Goal: Task Accomplishment & Management: Manage account settings

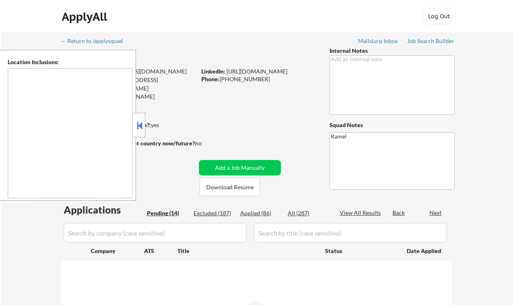
select select ""pending""
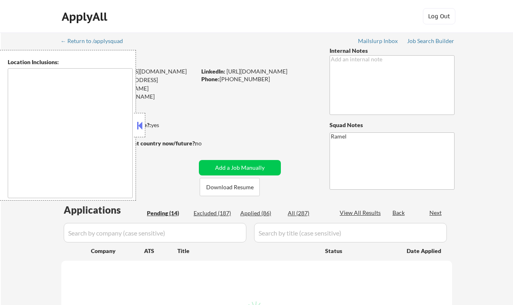
select select ""pending""
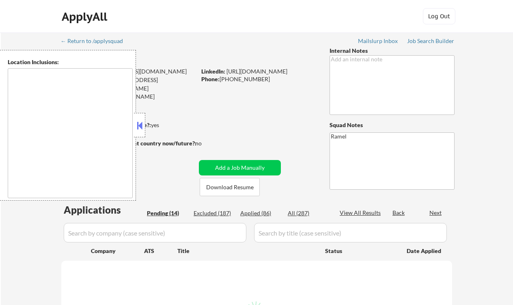
select select ""pending""
type textarea "remote"
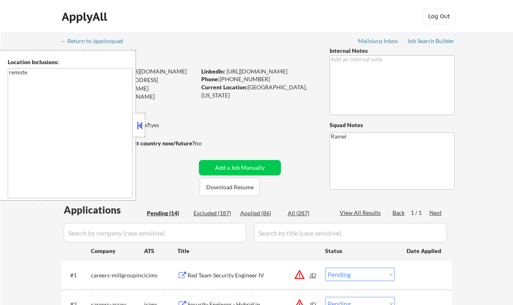
click at [138, 123] on button at bounding box center [139, 125] width 9 height 12
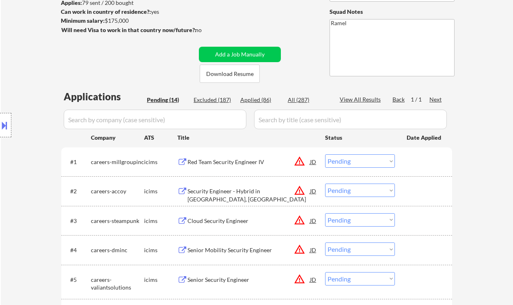
scroll to position [113, 0]
click at [251, 99] on div "Applied (86)" at bounding box center [260, 100] width 41 height 8
select select ""applied""
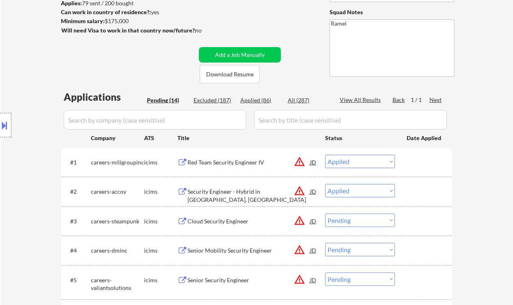
select select ""applied""
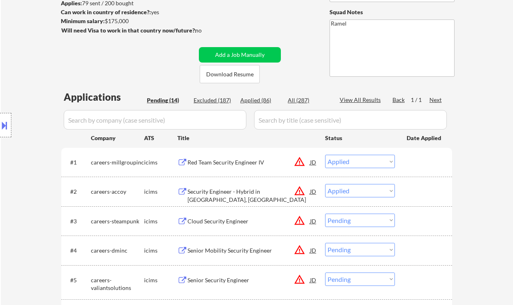
select select ""applied""
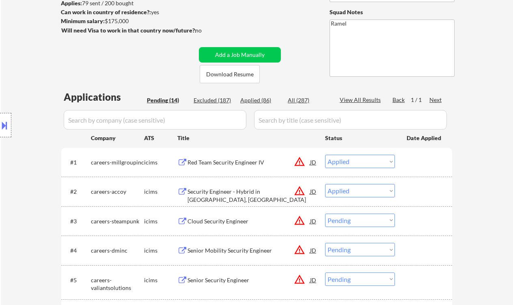
select select ""applied""
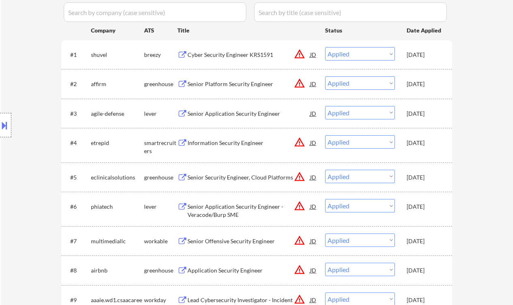
scroll to position [220, 0]
select select ""applied""
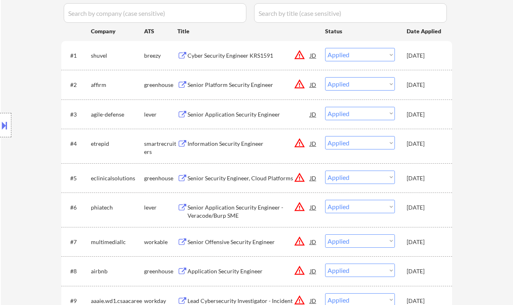
select select ""applied""
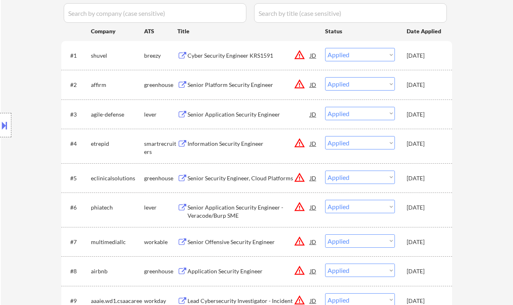
select select ""applied""
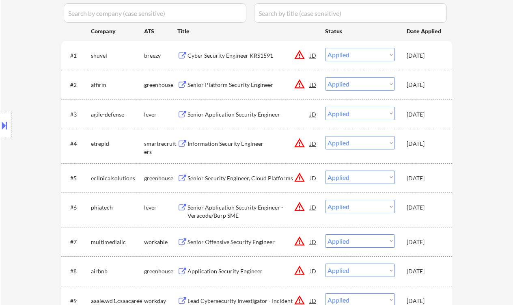
select select ""applied""
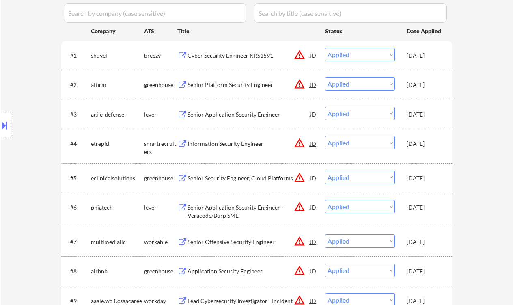
select select ""applied""
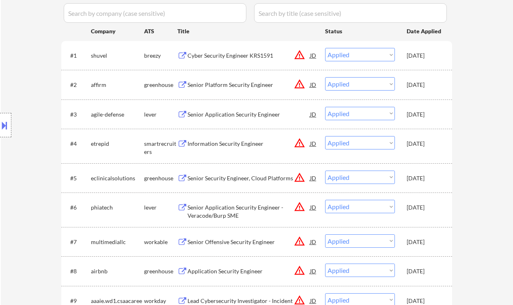
select select ""applied""
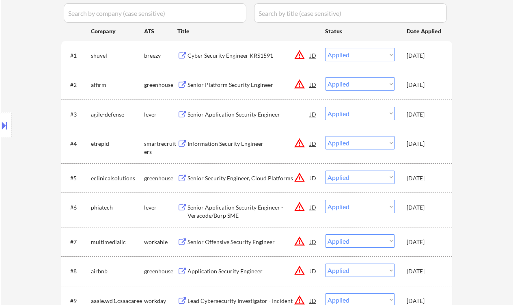
select select ""applied""
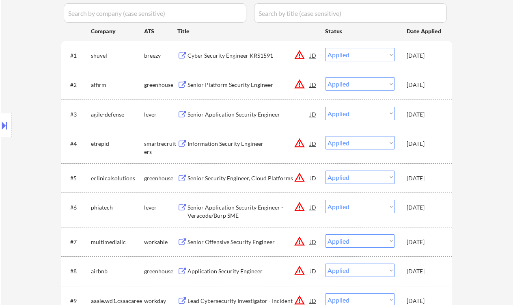
select select ""applied""
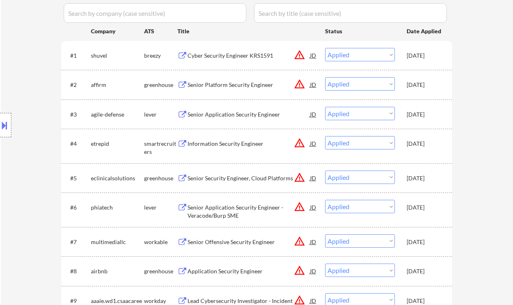
select select ""applied""
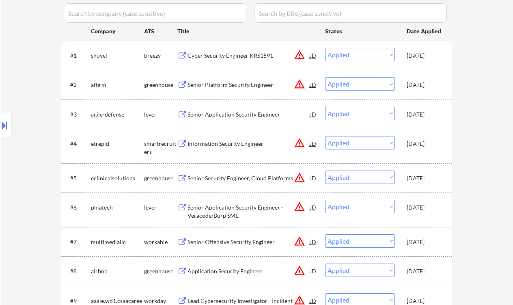
select select ""applied""
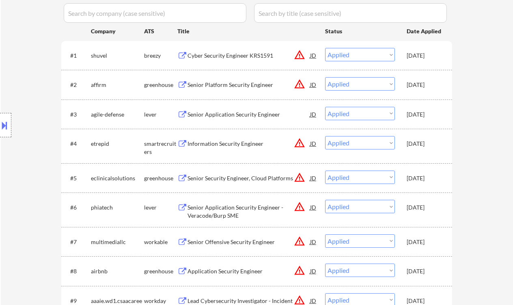
select select ""applied""
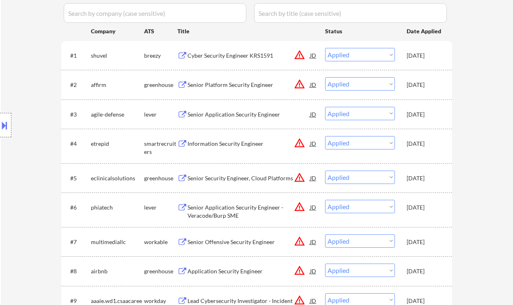
select select ""applied""
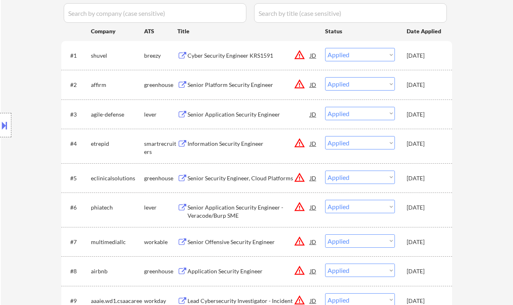
select select ""applied""
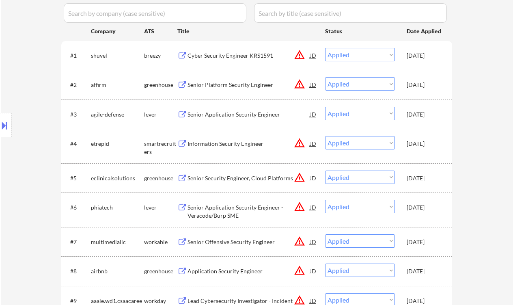
select select ""applied""
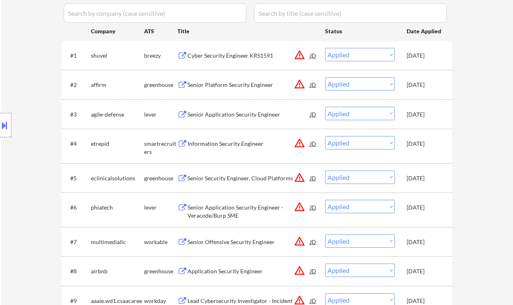
select select ""applied""
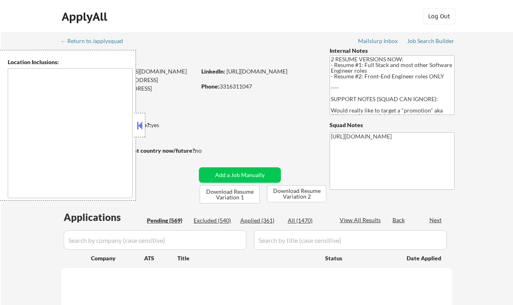
type textarea "Lor Ipsumdo, SI Ametcons, AD Elitsed, DO Eiusmodt, IN Utlaboree, DO Magna Aliqu…"
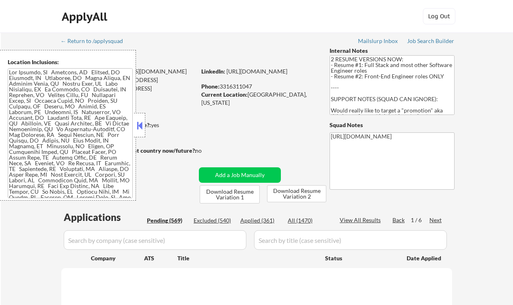
click at [136, 125] on button at bounding box center [139, 125] width 9 height 12
select select ""pending""
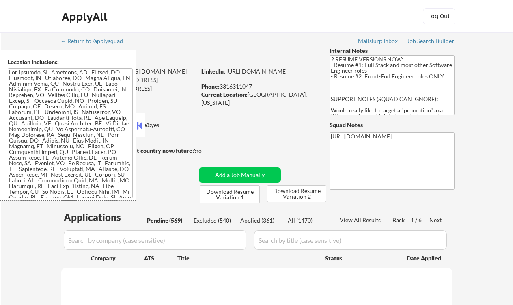
select select ""pending""
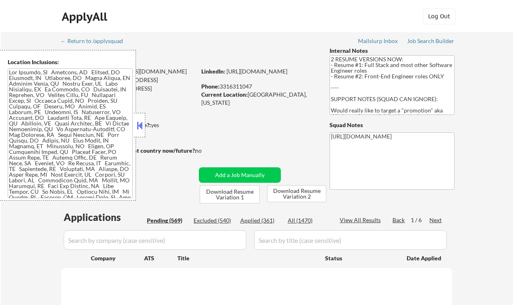
select select ""pending""
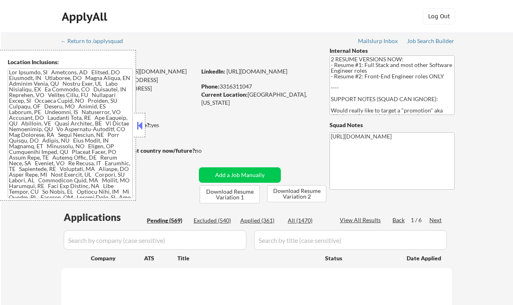
select select ""pending""
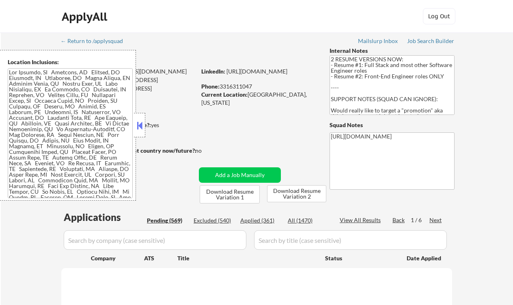
select select ""pending""
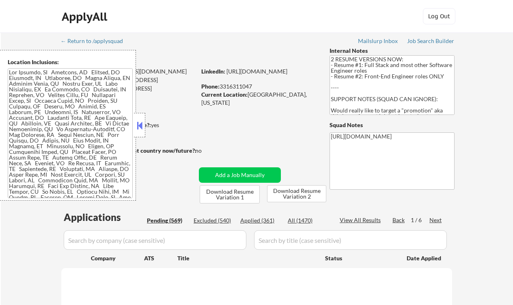
select select ""pending""
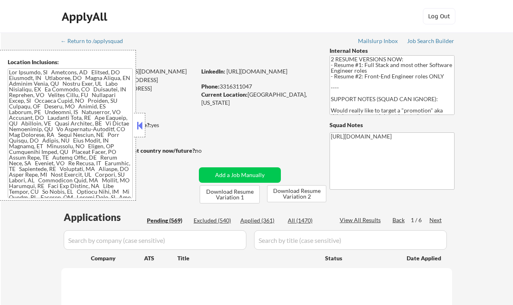
select select ""pending""
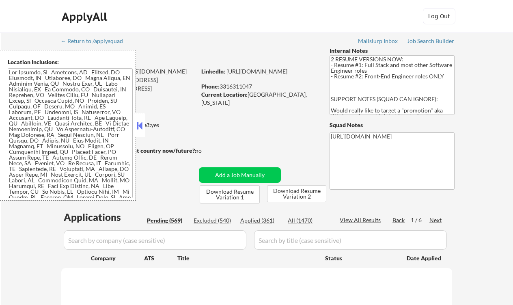
select select ""pending""
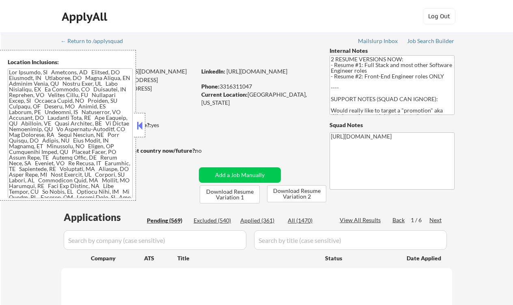
select select ""pending""
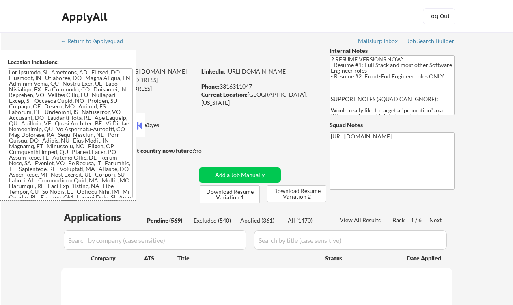
select select ""pending""
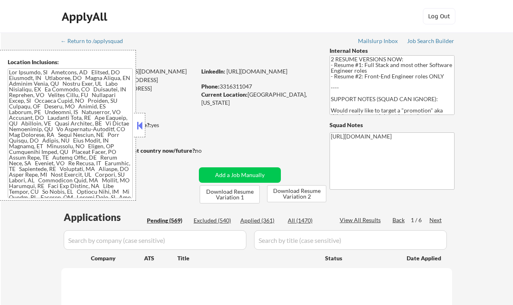
select select ""pending""
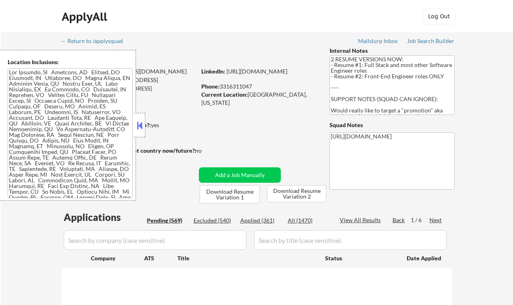
select select ""pending""
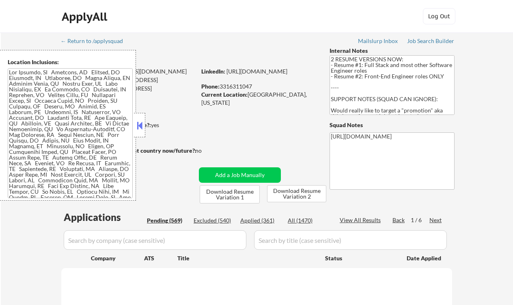
select select ""pending""
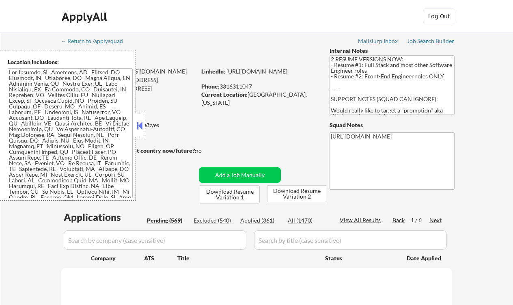
select select ""pending""
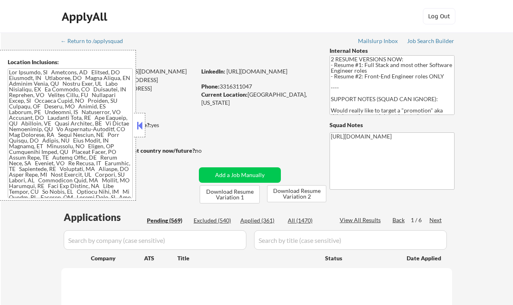
select select ""pending""
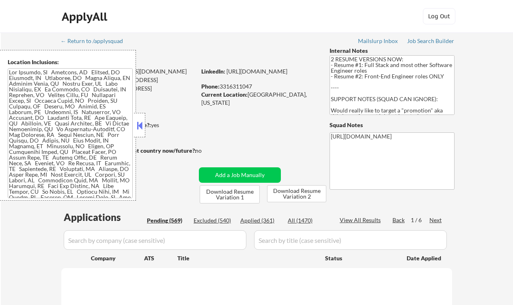
select select ""pending""
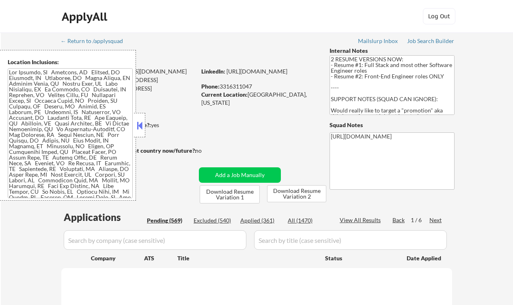
select select ""pending""
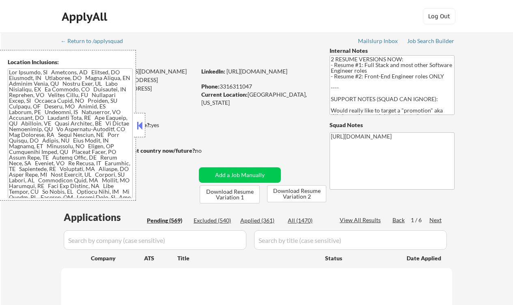
select select ""pending""
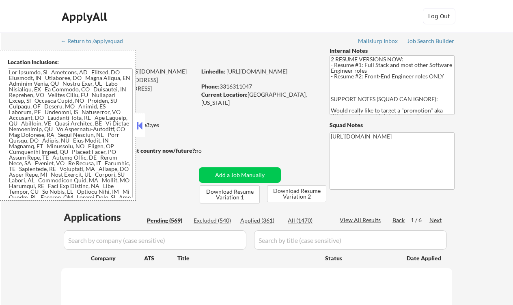
select select ""pending""
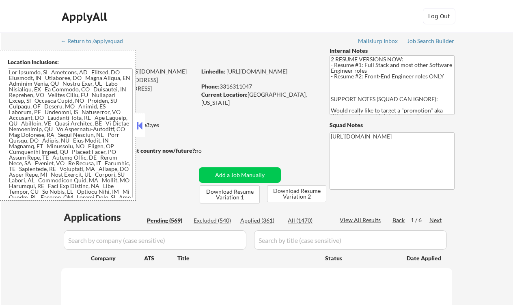
select select ""pending""
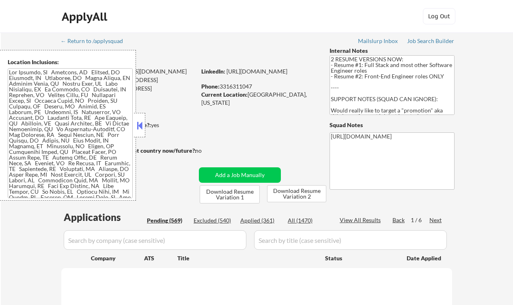
select select ""pending""
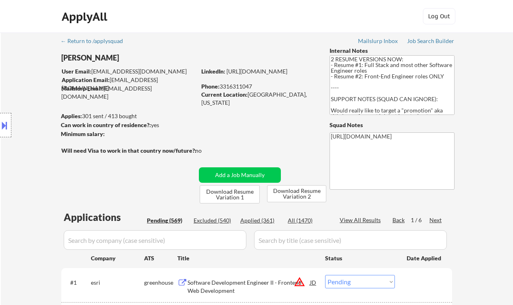
click at [128, 8] on div "ApplyAll Log In Sign Up Log Out" at bounding box center [256, 16] width 513 height 33
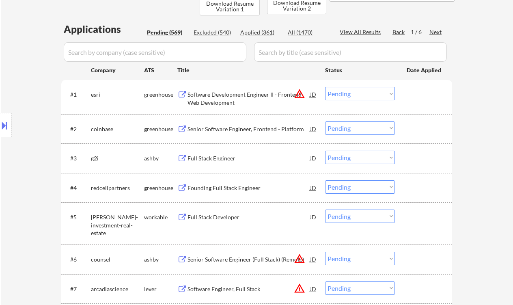
scroll to position [188, 0]
click at [235, 159] on div "Full Stack Engineer" at bounding box center [248, 158] width 123 height 8
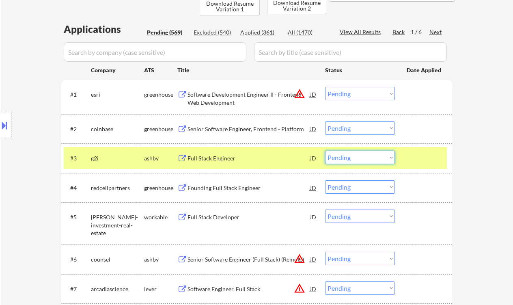
click at [345, 158] on select "Choose an option... Pending Applied Excluded (Questions) Excluded (Expired) Exc…" at bounding box center [360, 157] width 70 height 13
click at [325, 151] on select "Choose an option... Pending Applied Excluded (Questions) Excluded (Expired) Exc…" at bounding box center [360, 157] width 70 height 13
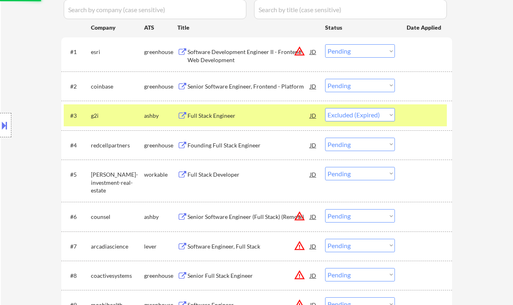
scroll to position [231, 0]
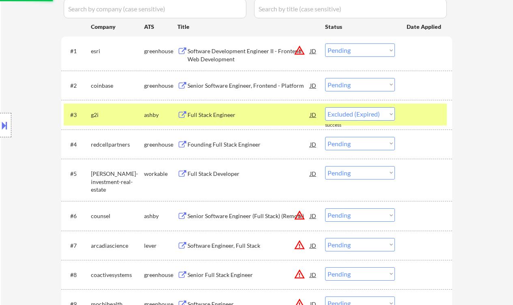
click at [248, 140] on div "Founding Full Stack Engineer" at bounding box center [248, 144] width 123 height 15
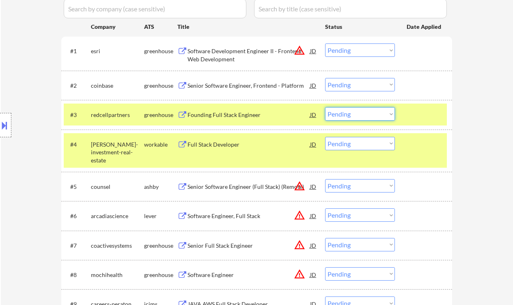
click at [338, 113] on select "Choose an option... Pending Applied Excluded (Questions) Excluded (Expired) Exc…" at bounding box center [360, 113] width 70 height 13
click at [325, 107] on select "Choose an option... Pending Applied Excluded (Questions) Excluded (Expired) Exc…" at bounding box center [360, 113] width 70 height 13
click at [219, 145] on div "Full Stack Developer" at bounding box center [248, 144] width 123 height 8
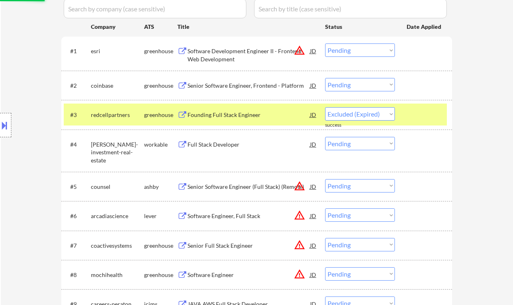
select select ""pending""
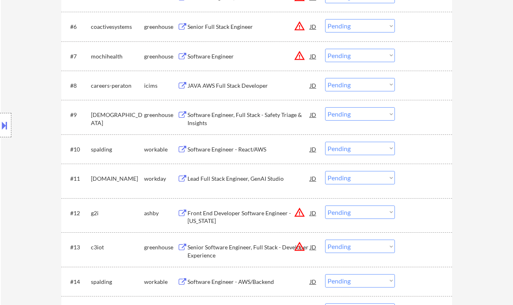
scroll to position [421, 0]
click at [202, 148] on div "Software Engineer - React/AWS" at bounding box center [248, 149] width 123 height 8
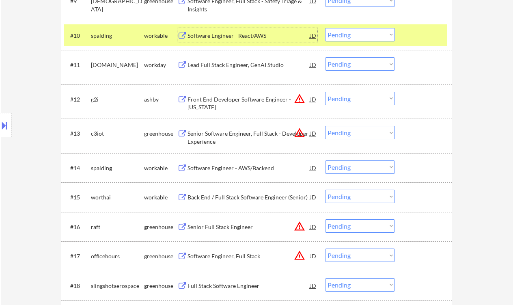
scroll to position [536, 0]
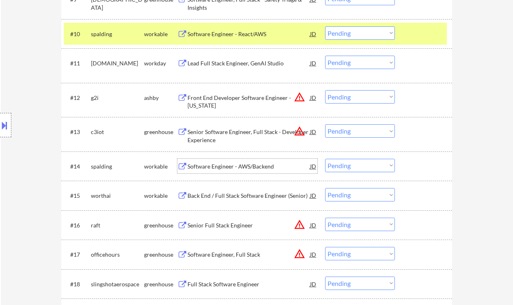
click at [253, 170] on div "Software Engineer - AWS/Backend" at bounding box center [248, 166] width 123 height 8
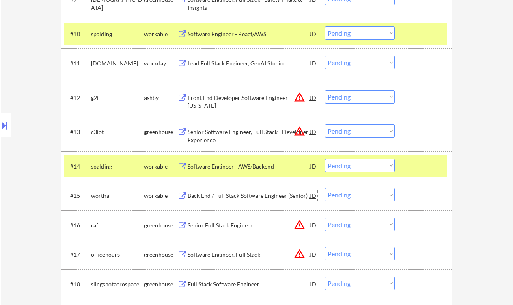
click at [219, 197] on div "Back End / Full Stack Software Engineer (Senior)" at bounding box center [248, 196] width 123 height 8
